Goal: Find specific page/section: Find specific page/section

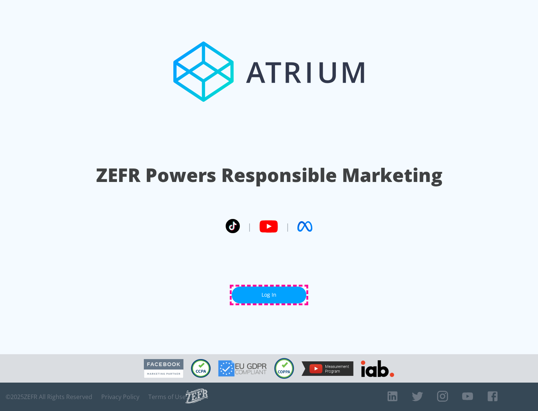
click at [269, 295] on link "Log In" at bounding box center [268, 294] width 75 height 17
